Goal: Task Accomplishment & Management: Manage account settings

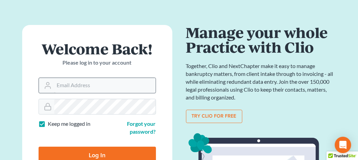
scroll to position [102, 0]
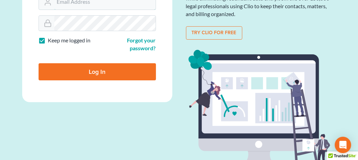
type input "[EMAIL_ADDRESS][DOMAIN_NAME]"
click at [89, 74] on input "Log In" at bounding box center [97, 71] width 117 height 17
type input "Thinking..."
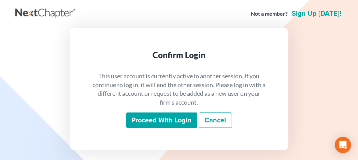
click at [162, 120] on input "Proceed with login" at bounding box center [161, 120] width 71 height 16
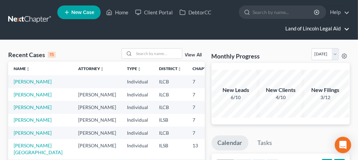
click at [348, 25] on link "Land of Lincoln Legal Aid" at bounding box center [316, 29] width 68 height 12
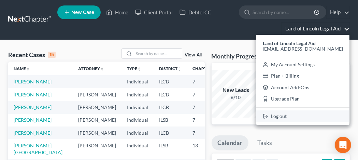
click at [315, 116] on link "Log out" at bounding box center [302, 116] width 93 height 12
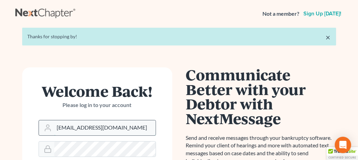
click at [110, 126] on input "[EMAIL_ADDRESS][DOMAIN_NAME]" at bounding box center [104, 127] width 101 height 15
type input "[EMAIL_ADDRESS][DOMAIN_NAME]"
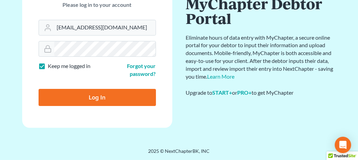
scroll to position [77, 0]
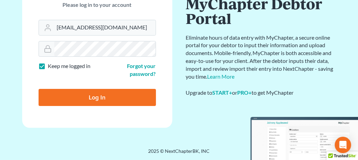
click at [92, 97] on input "Log In" at bounding box center [97, 97] width 117 height 17
type input "Thinking..."
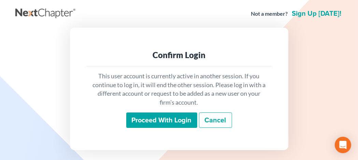
click at [148, 120] on input "Proceed with login" at bounding box center [161, 120] width 71 height 16
